Goal: Transaction & Acquisition: Purchase product/service

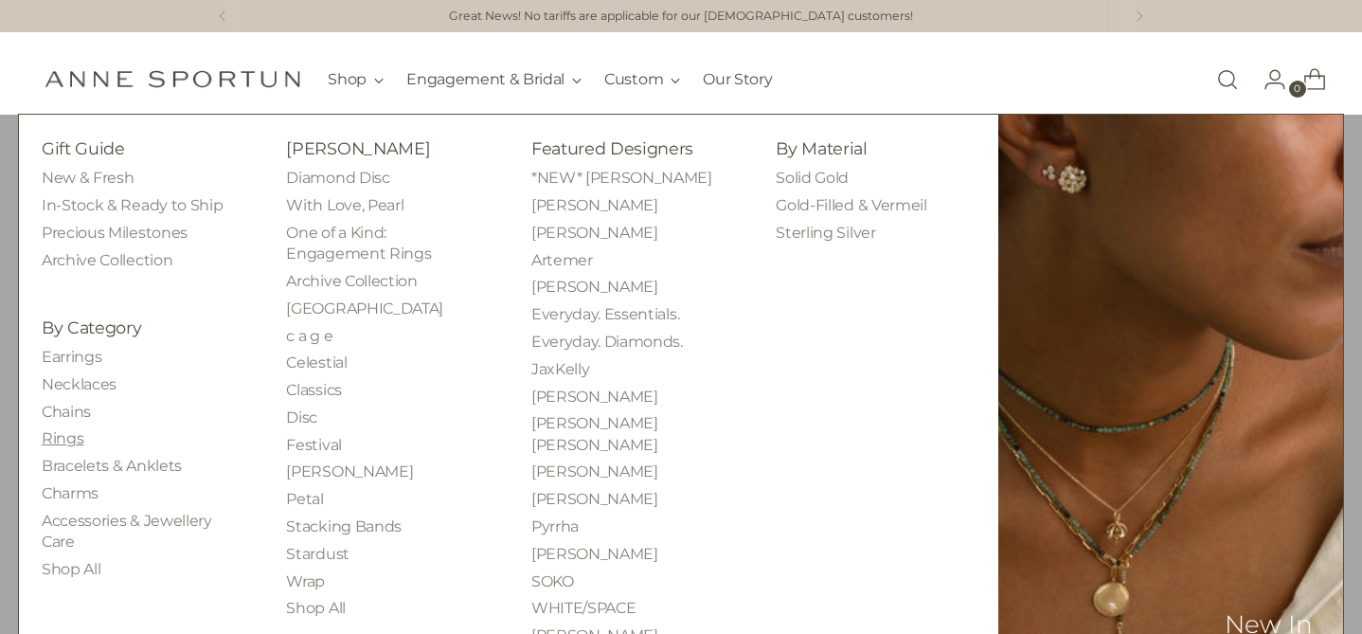
click at [69, 439] on link "Rings" at bounding box center [63, 438] width 42 height 18
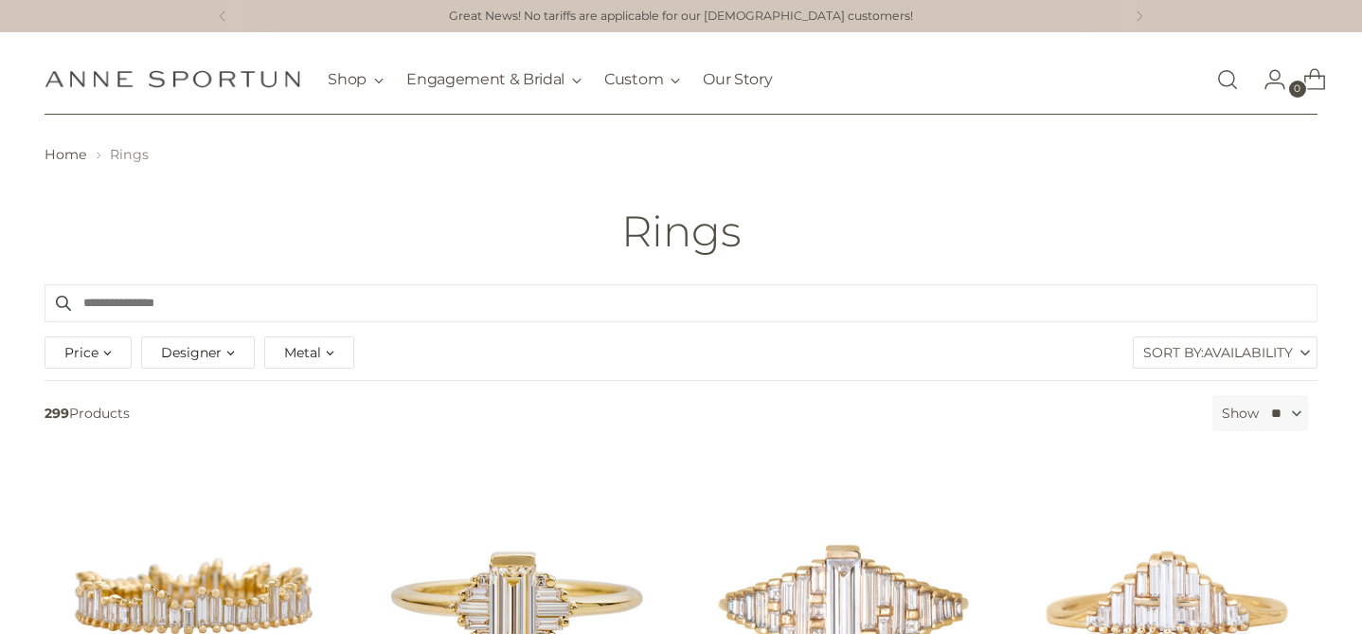
click at [198, 364] on div "Designer" at bounding box center [198, 352] width 114 height 32
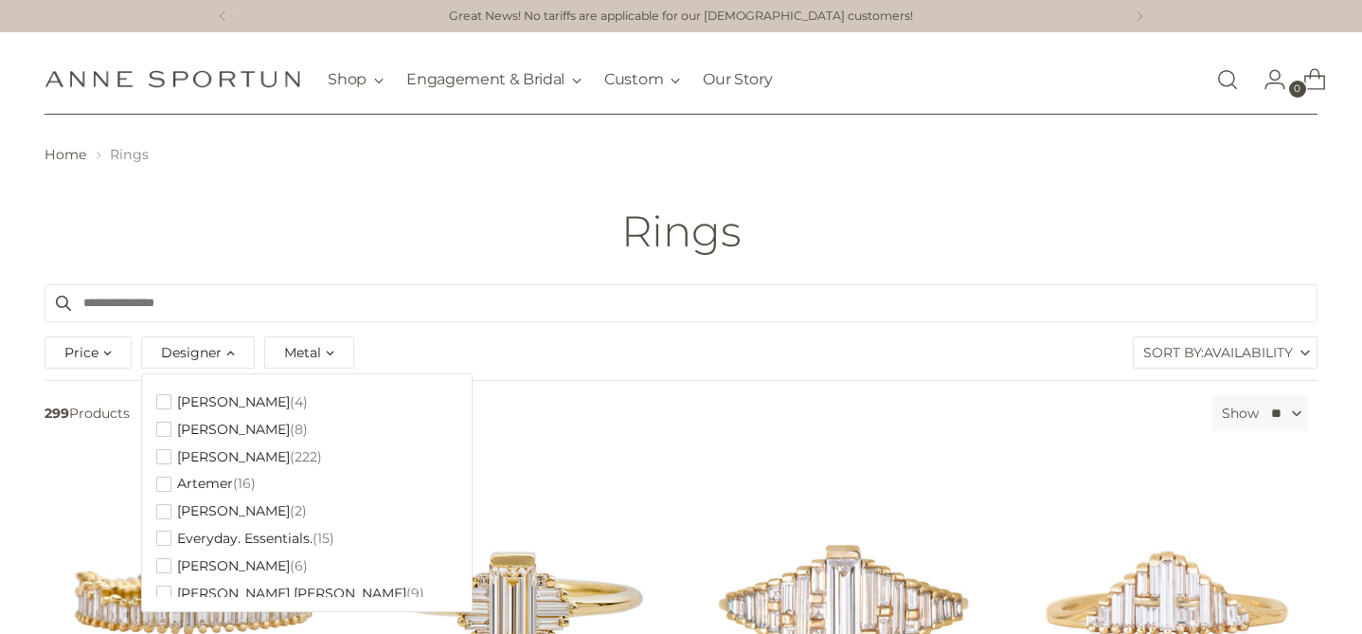
click at [198, 364] on div "Designer" at bounding box center [198, 352] width 114 height 32
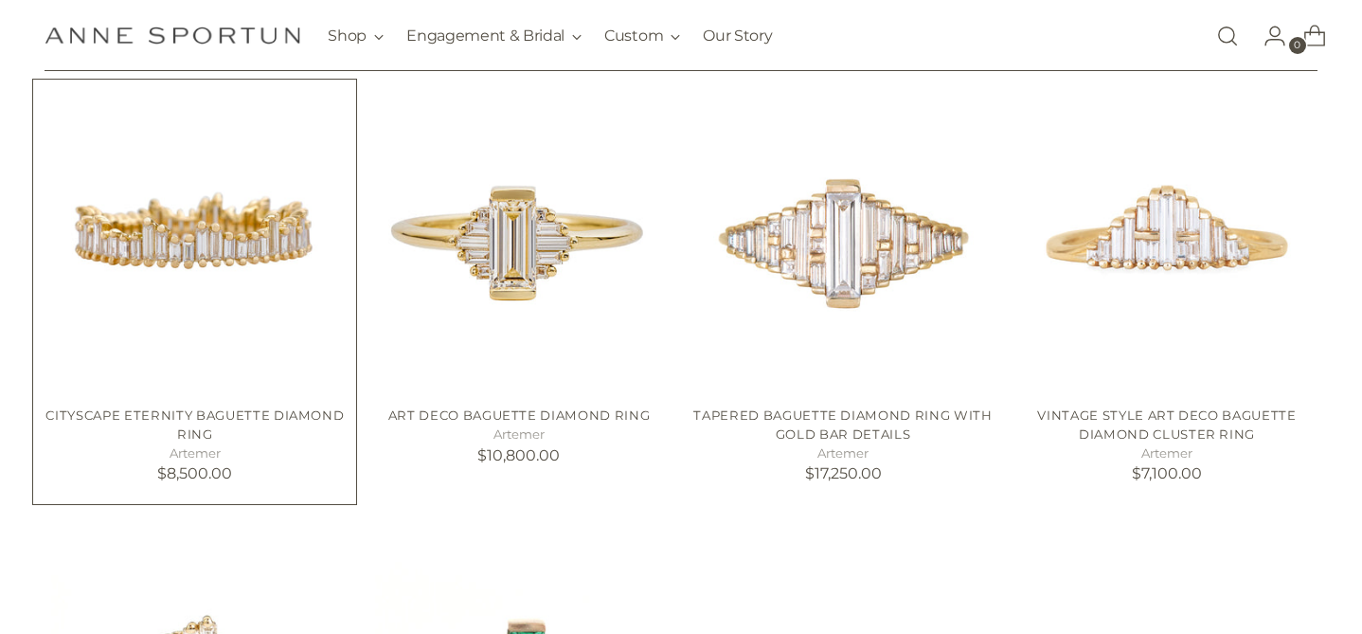
scroll to position [369, 0]
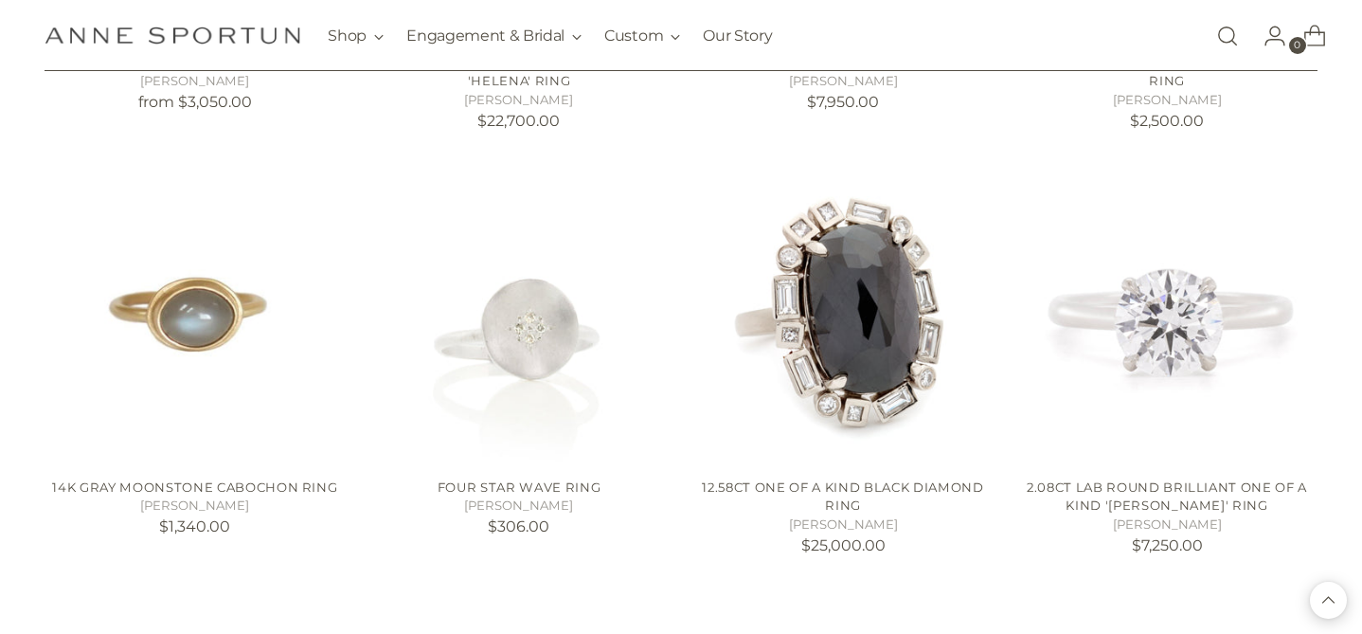
scroll to position [3299, 0]
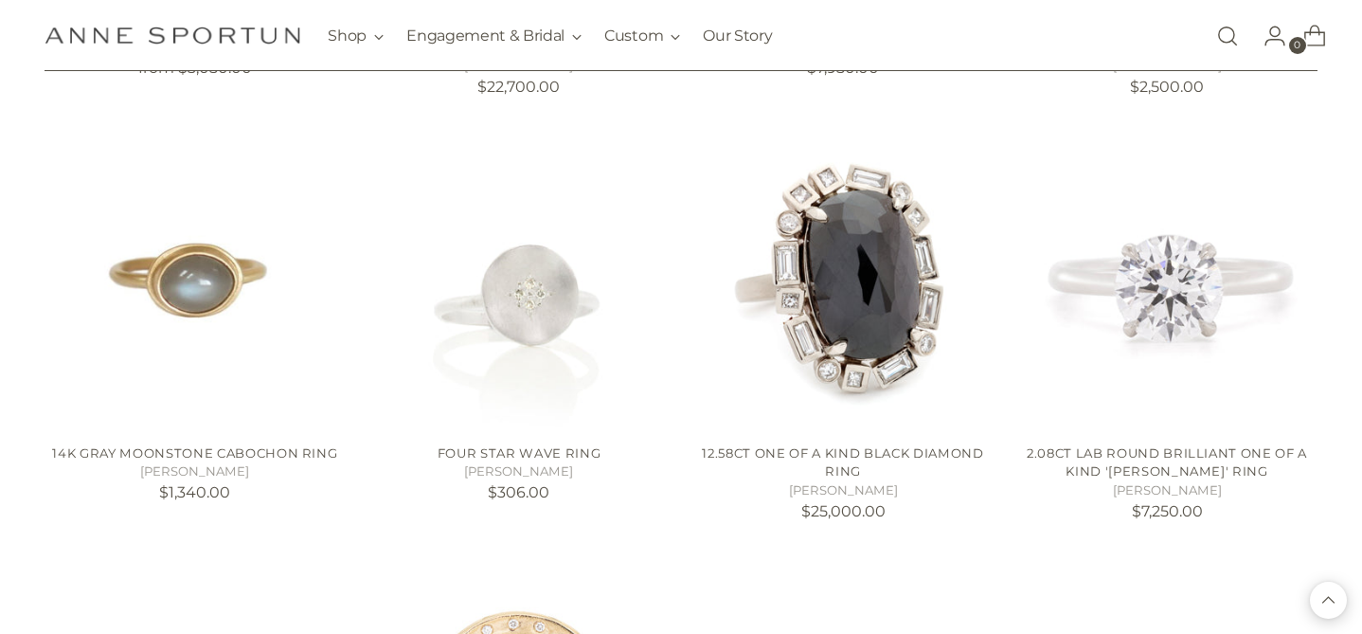
click at [180, 30] on img "Anne Sportun Fine Jewellery" at bounding box center [173, 36] width 256 height 18
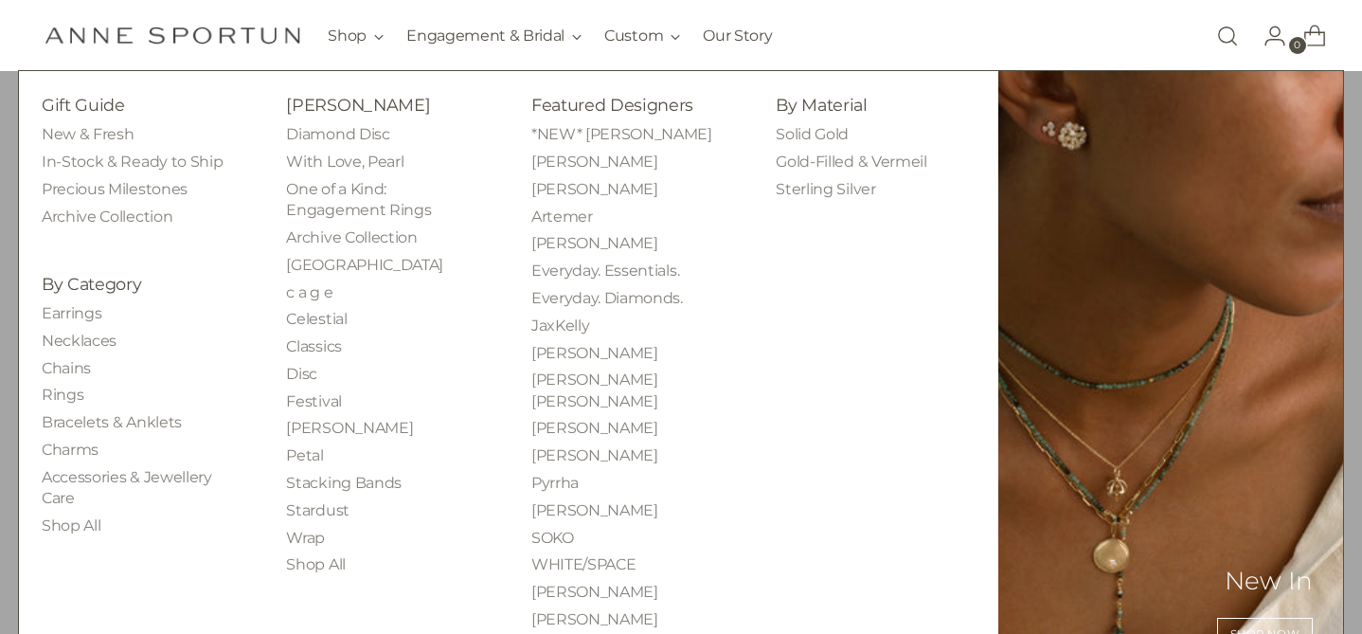
scroll to position [247, 0]
